Goal: Transaction & Acquisition: Purchase product/service

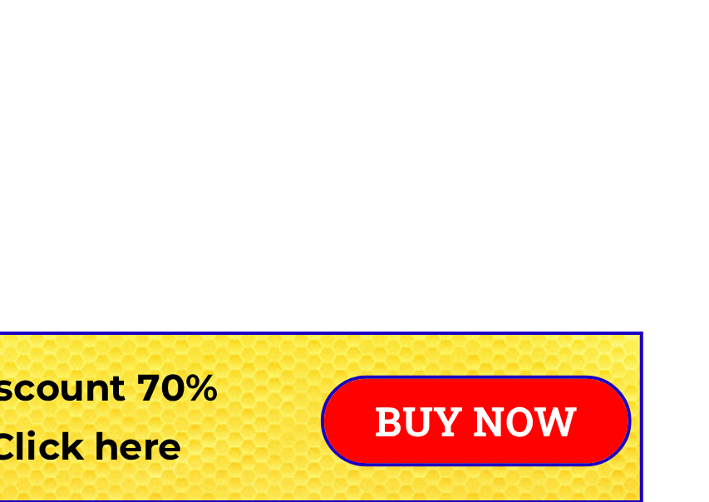
scroll to position [1003, 0]
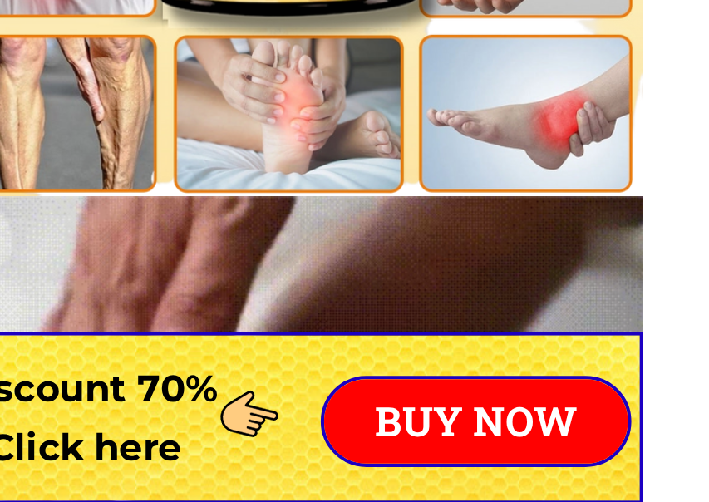
click at [372, 441] on p "BUY NOW" at bounding box center [447, 462] width 150 height 42
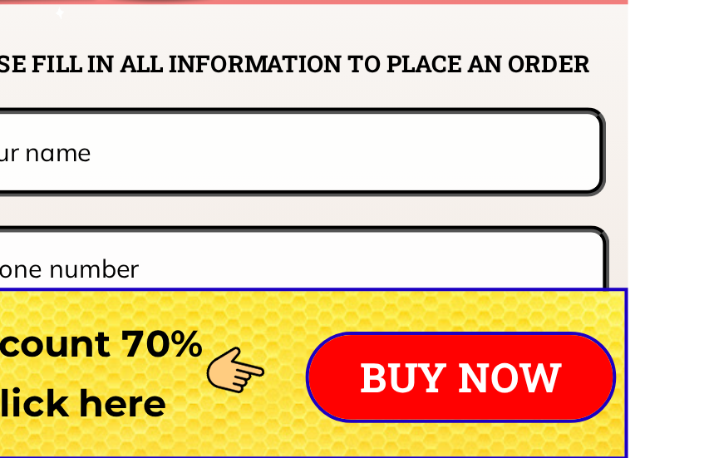
scroll to position [12900, 0]
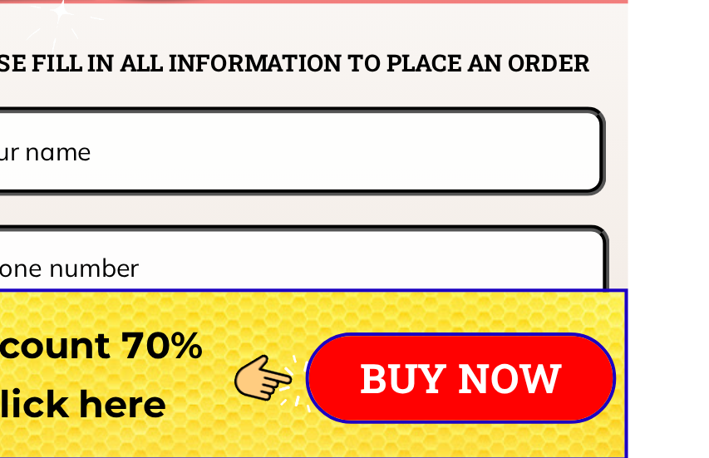
click at [199, 287] on input "text" at bounding box center [354, 305] width 310 height 37
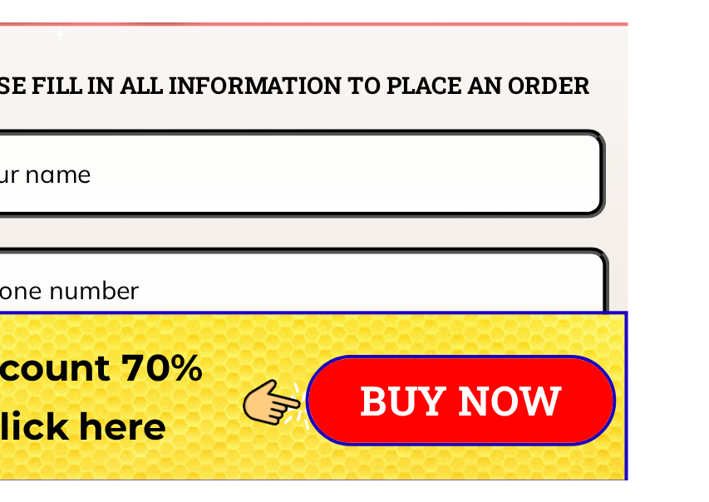
scroll to position [12899, 0]
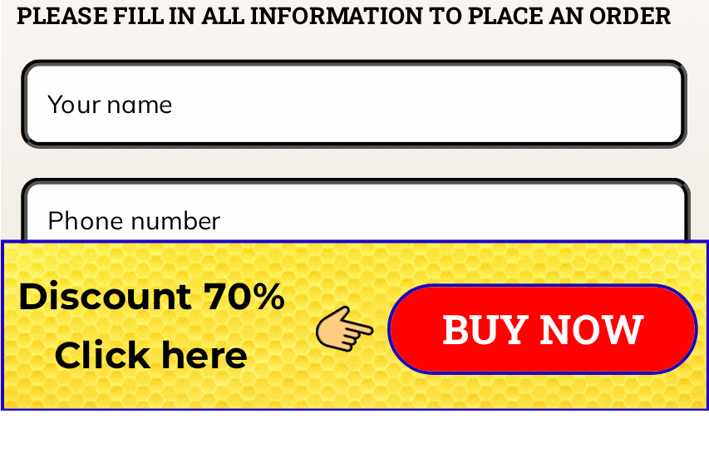
type input "A"
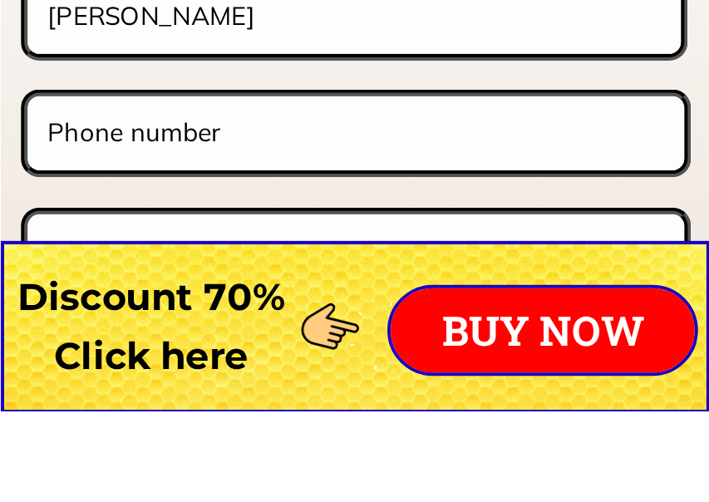
type input "[PERSON_NAME]"
click at [199, 346] on input "tel" at bounding box center [355, 364] width 312 height 36
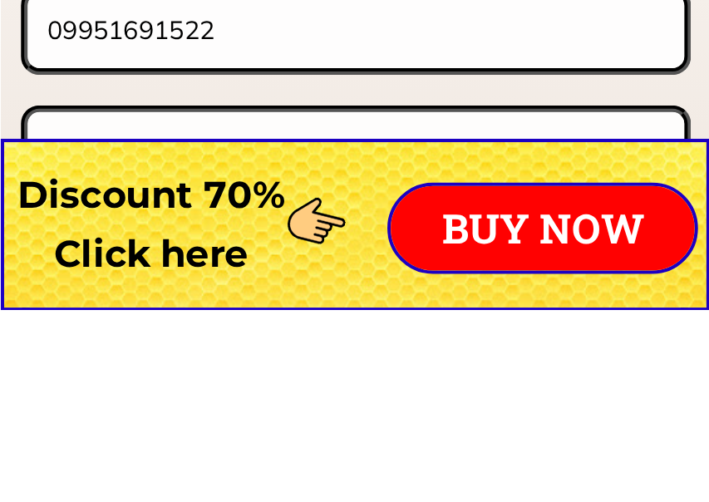
type input "09951691522"
click at [199, 405] on input "text" at bounding box center [355, 424] width 312 height 39
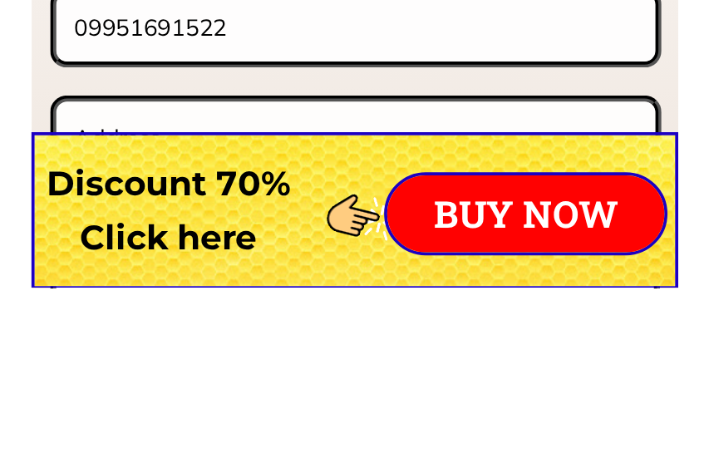
scroll to position [12914, 0]
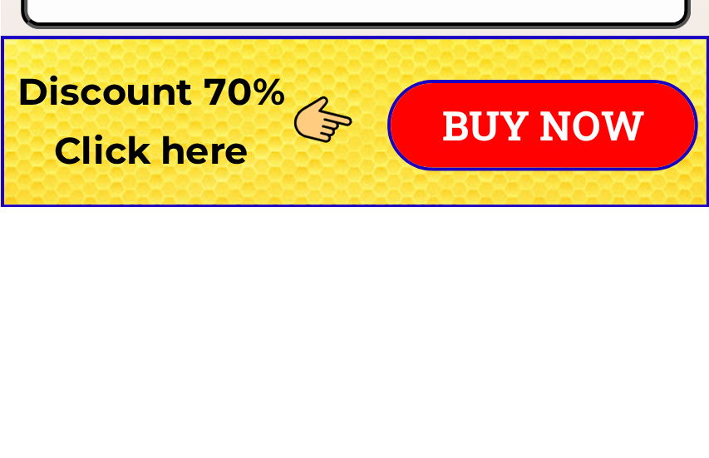
click at [372, 397] on p "BUY NOW" at bounding box center [447, 418] width 150 height 42
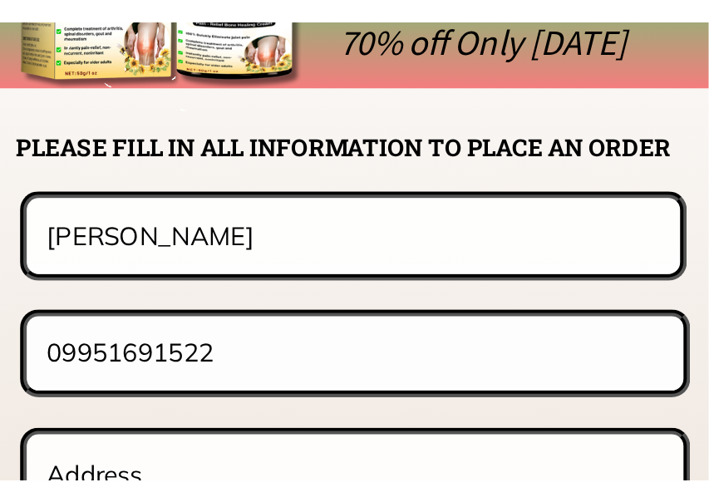
scroll to position [13036, 0]
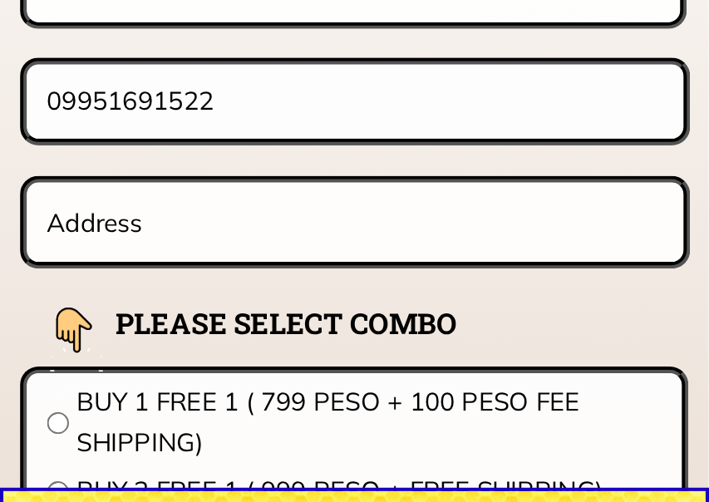
click at [199, 268] on input "text" at bounding box center [355, 287] width 312 height 39
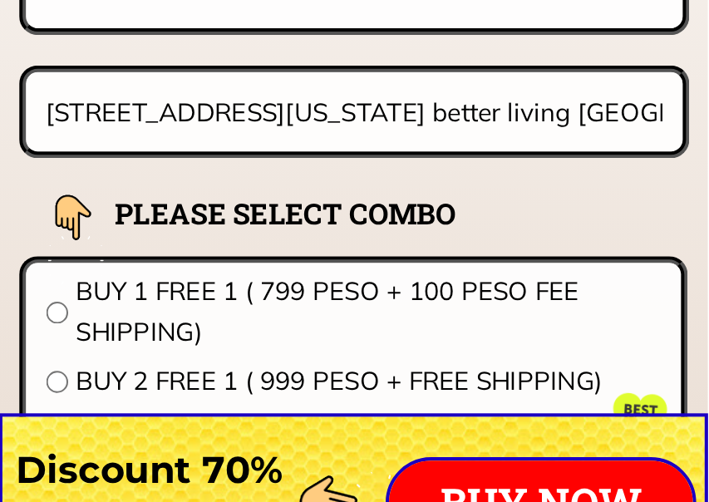
scroll to position [13054, 0]
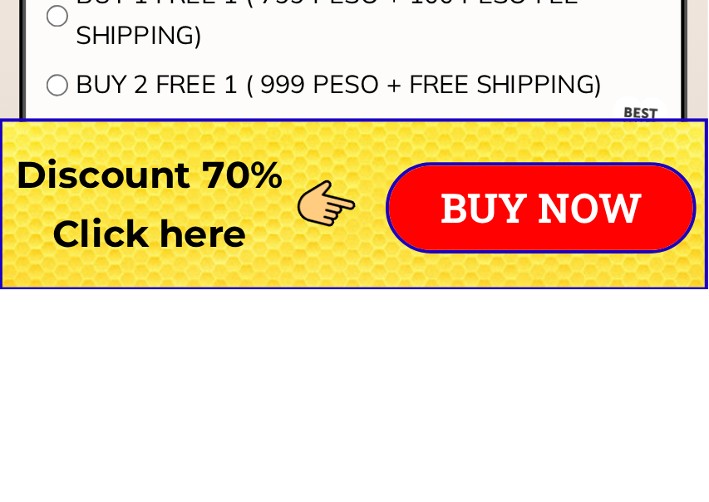
type input "[STREET_ADDRESS][US_STATE] better living [GEOGRAPHIC_DATA] [PERSON_NAME]"
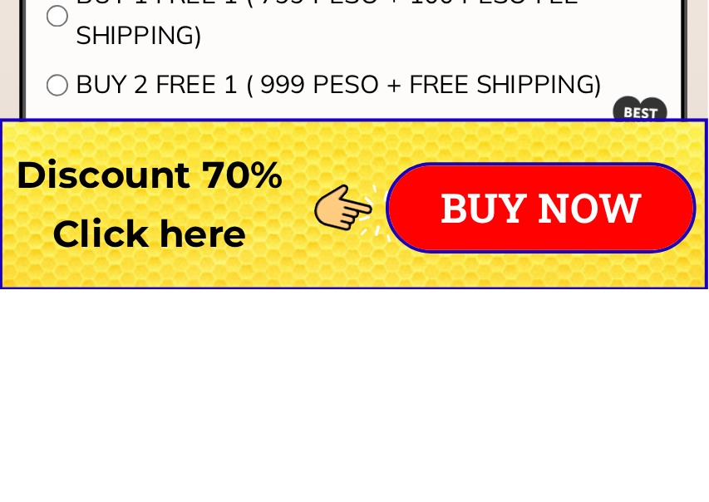
click at [204, 396] on input "radio" at bounding box center [209, 401] width 11 height 11
radio input "true"
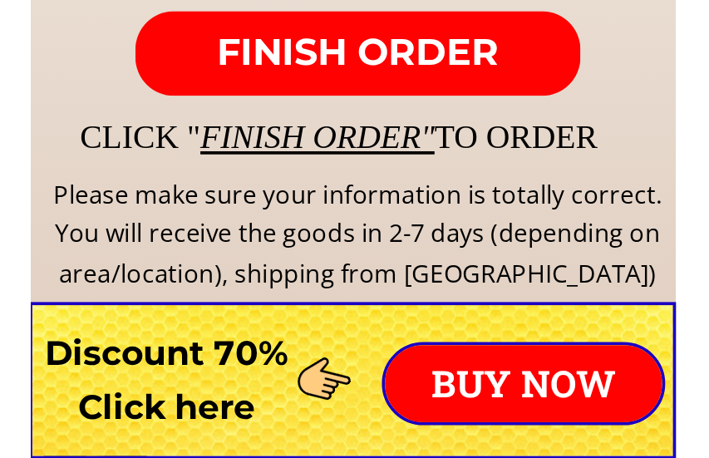
scroll to position [13322, 0]
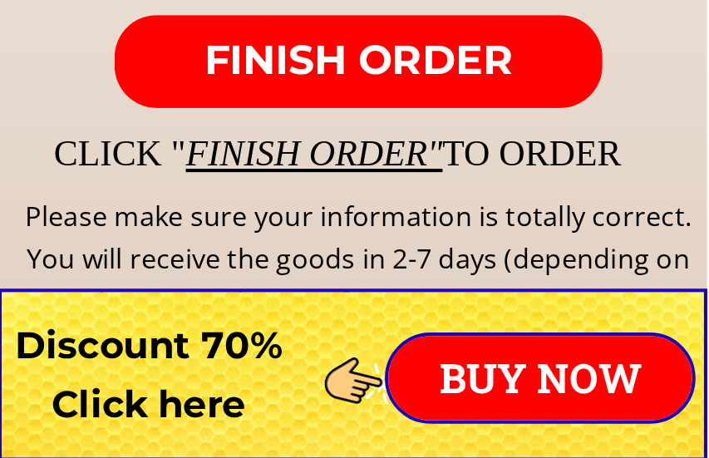
click at [255, 239] on p "FINISH ORDER" at bounding box center [357, 262] width 239 height 47
